Goal: Navigation & Orientation: Find specific page/section

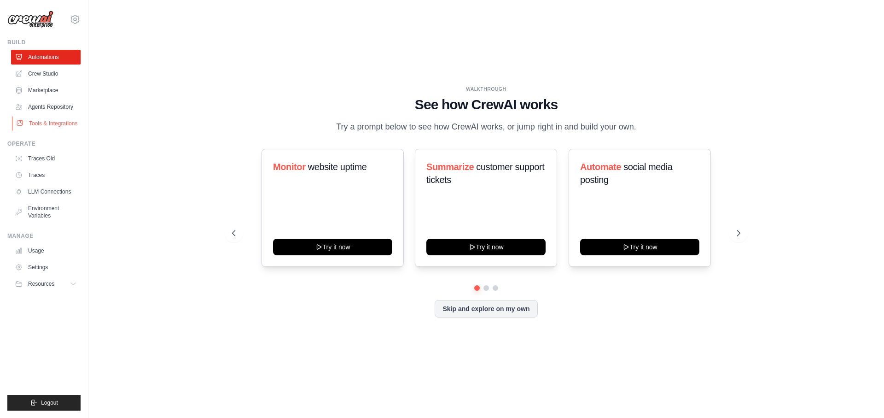
click at [35, 127] on link "Tools & Integrations" at bounding box center [47, 123] width 70 height 15
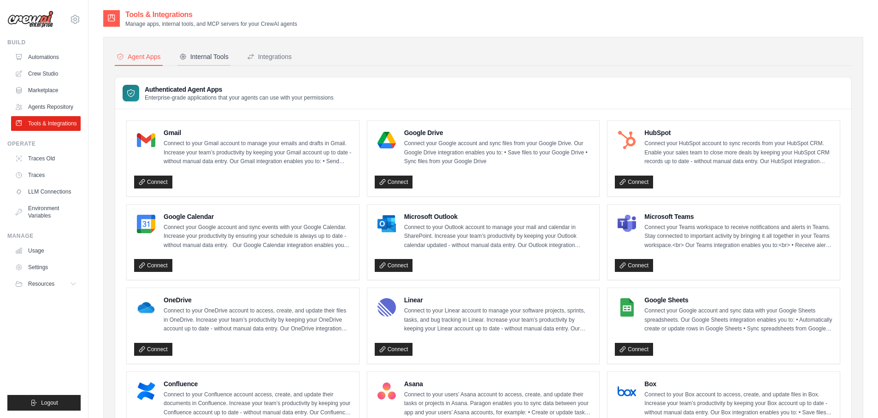
click at [224, 57] on div "Internal Tools" at bounding box center [203, 56] width 49 height 9
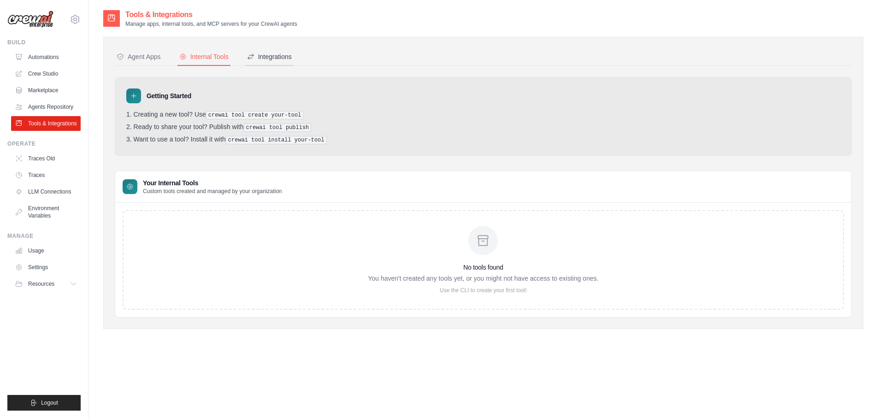
click at [278, 57] on div "Integrations" at bounding box center [269, 56] width 45 height 9
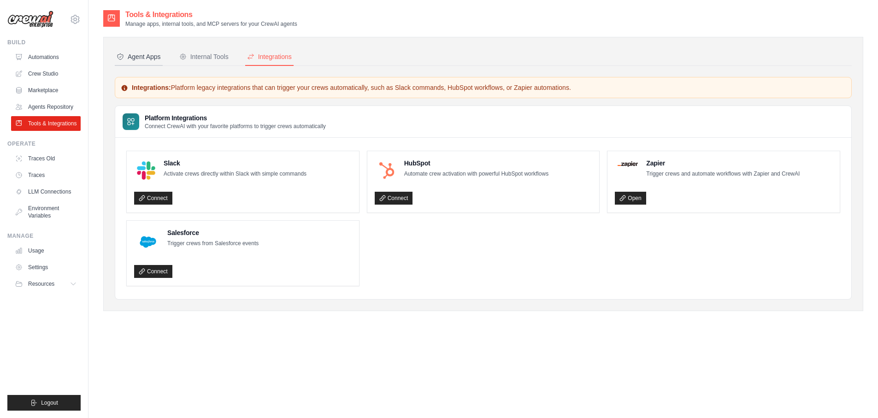
click at [157, 55] on div "Agent Apps" at bounding box center [139, 56] width 44 height 9
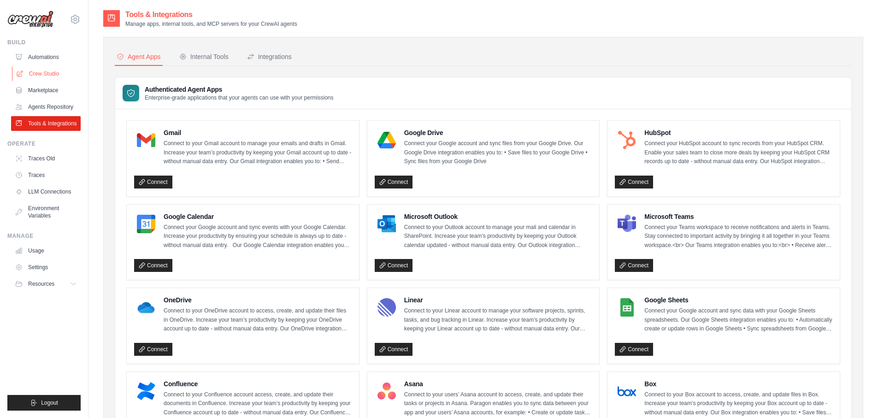
click at [45, 72] on link "Crew Studio" at bounding box center [47, 73] width 70 height 15
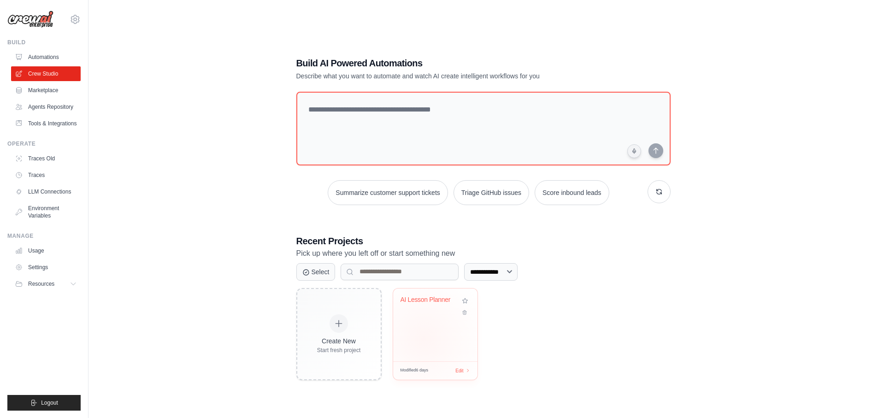
click at [424, 338] on div "AI Lesson Planner" at bounding box center [435, 324] width 84 height 73
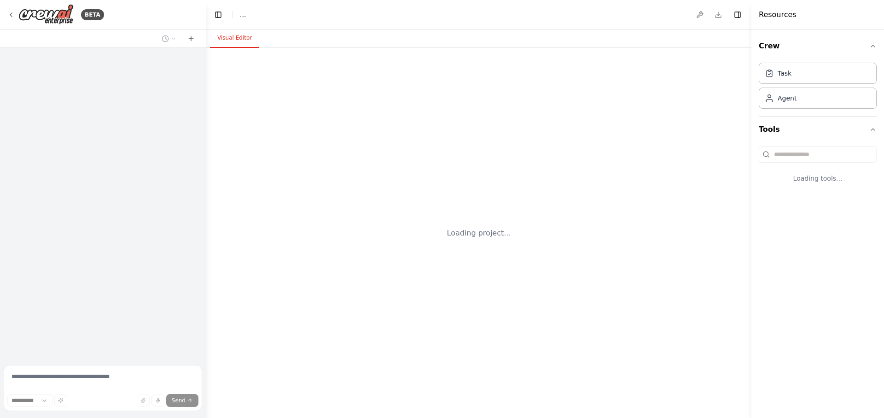
select select "****"
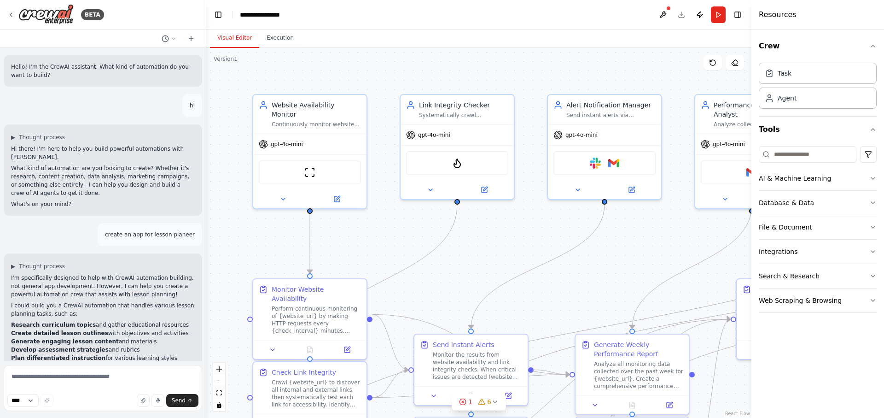
scroll to position [1058, 0]
